Goal: Find specific page/section

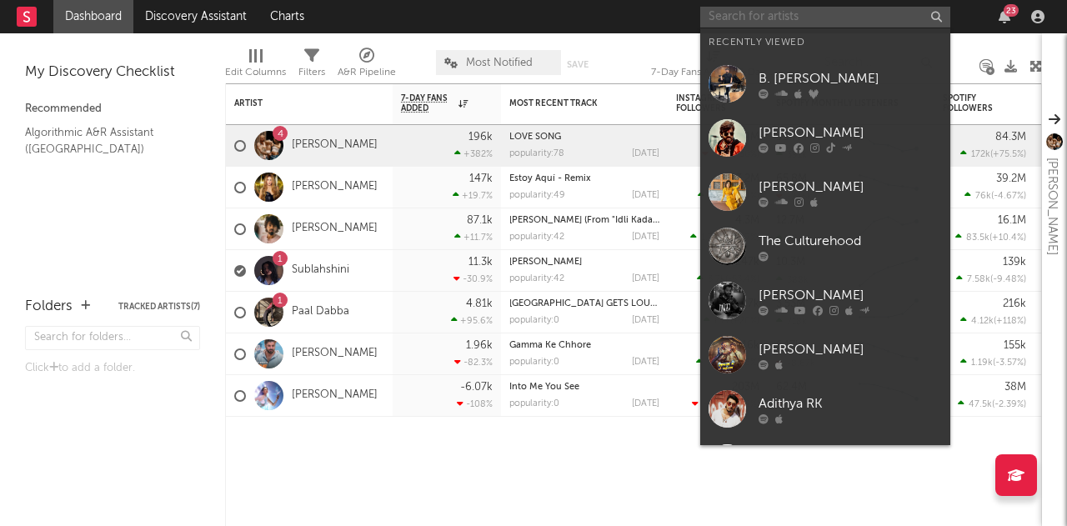
click at [802, 17] on input "text" at bounding box center [825, 17] width 250 height 21
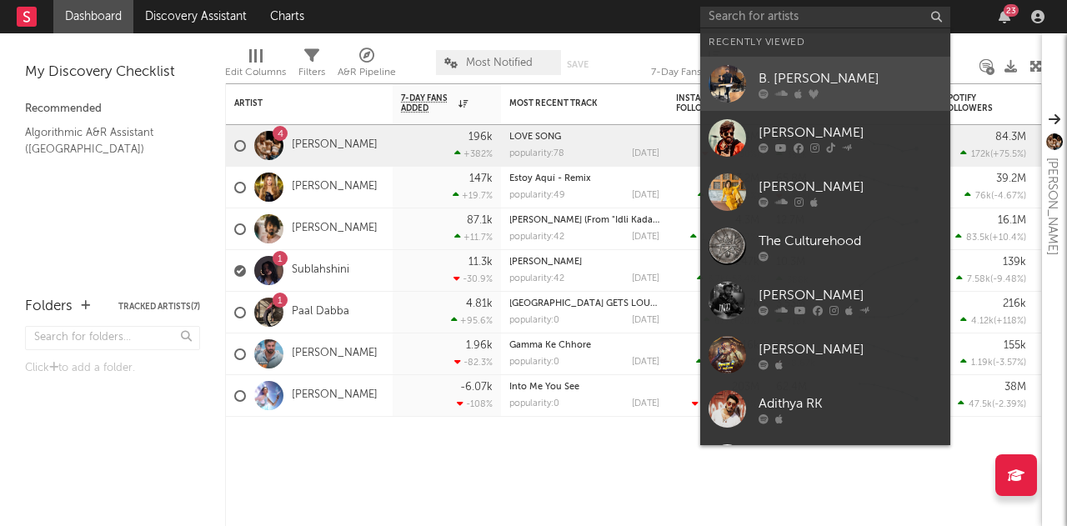
click at [793, 73] on div "B. [PERSON_NAME]" at bounding box center [850, 78] width 183 height 20
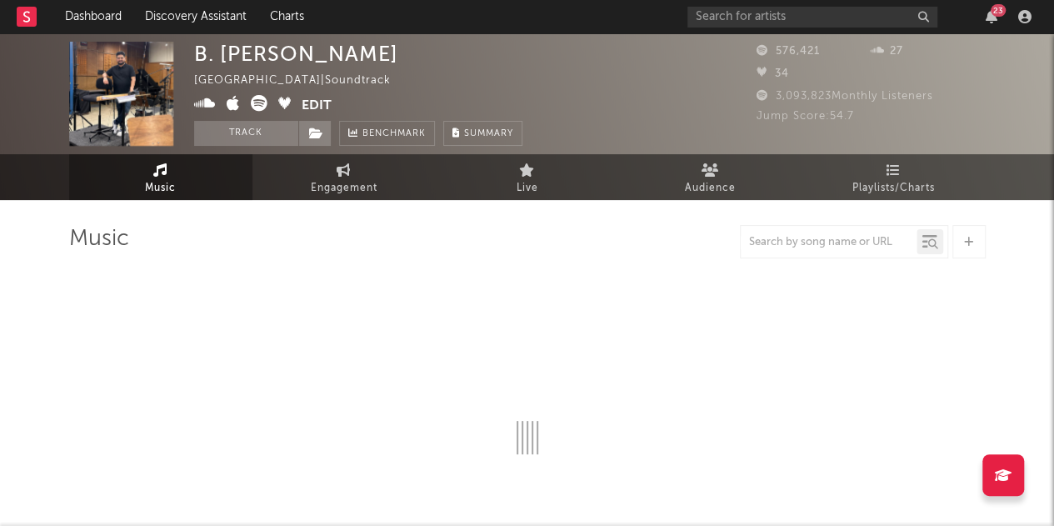
select select "6m"
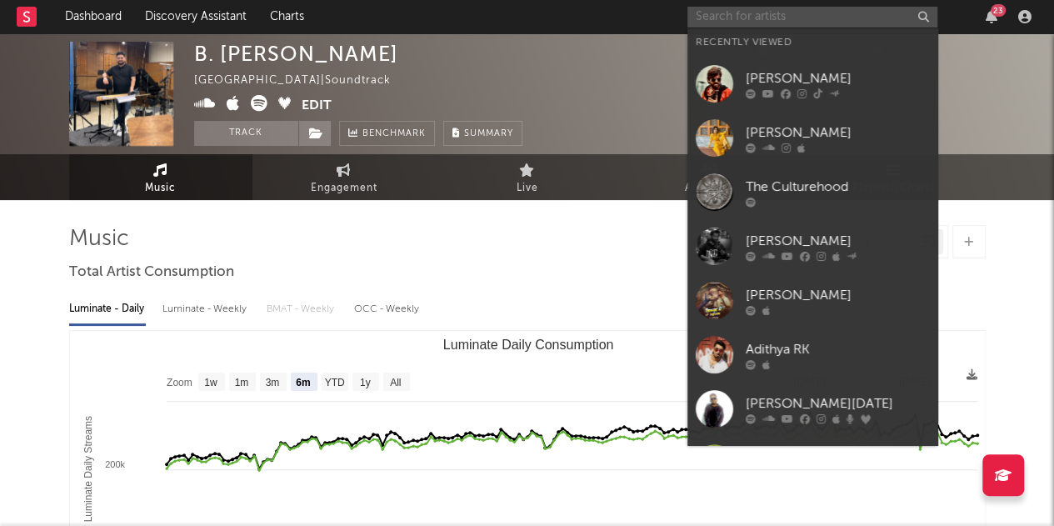
click at [761, 13] on input "text" at bounding box center [813, 17] width 250 height 21
click at [787, 23] on input "text" at bounding box center [813, 17] width 250 height 21
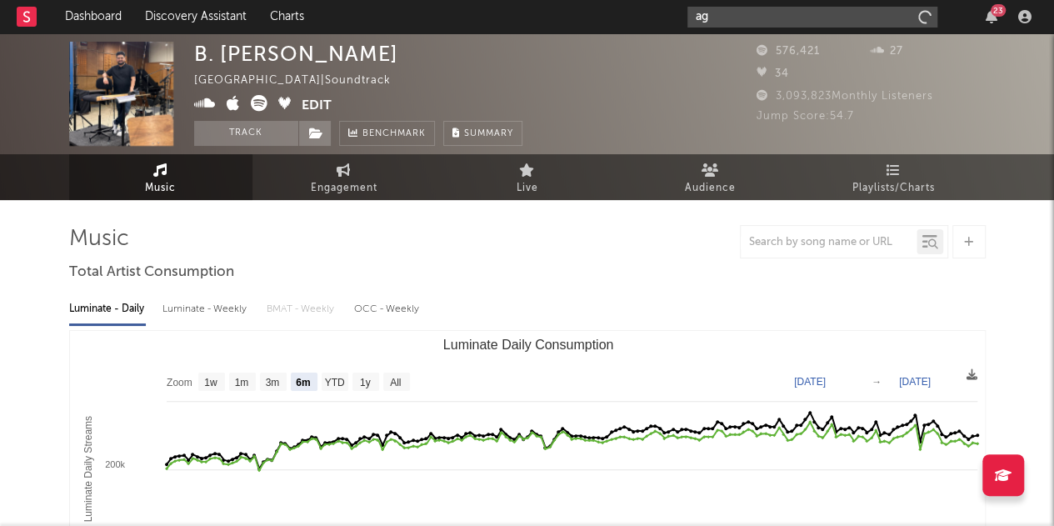
type input "a"
click at [804, 248] on input "text" at bounding box center [829, 242] width 176 height 13
paste input "Varaha [PERSON_NAME] Va Rishtam"
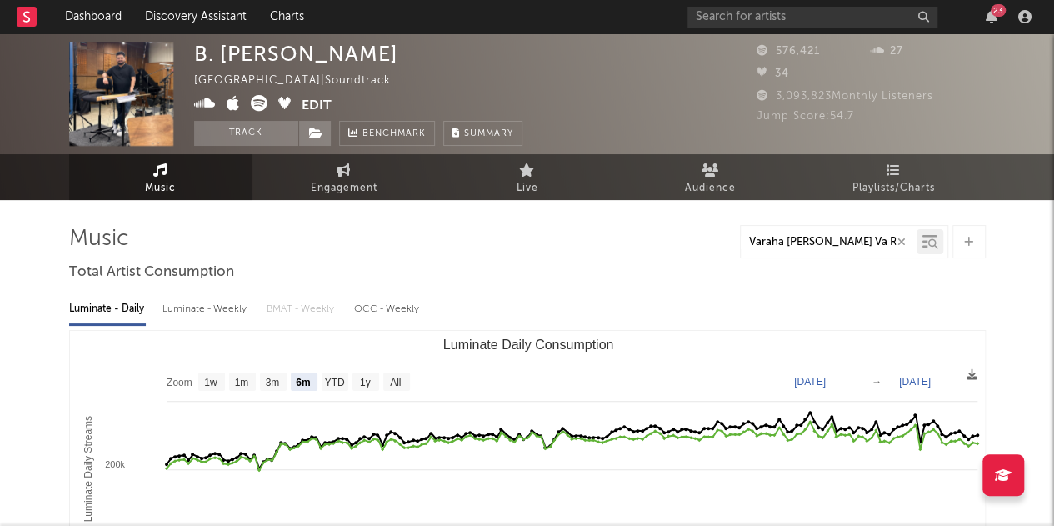
scroll to position [0, 22]
click at [939, 243] on div at bounding box center [930, 241] width 27 height 25
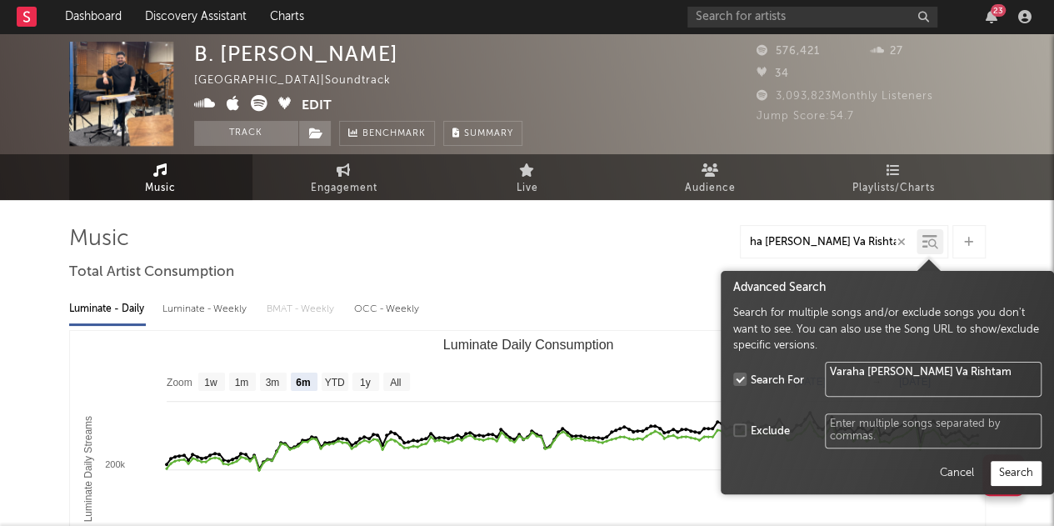
type input "Varaha [PERSON_NAME] Va Rishtam"
click at [1017, 468] on button "Search" at bounding box center [1016, 473] width 51 height 25
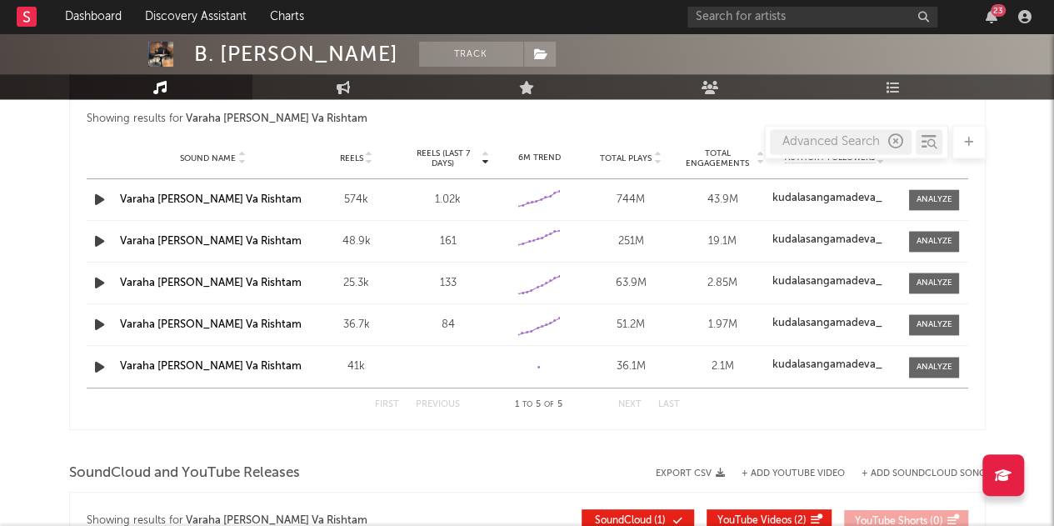
scroll to position [1154, 0]
